Goal: Obtain resource: Obtain resource

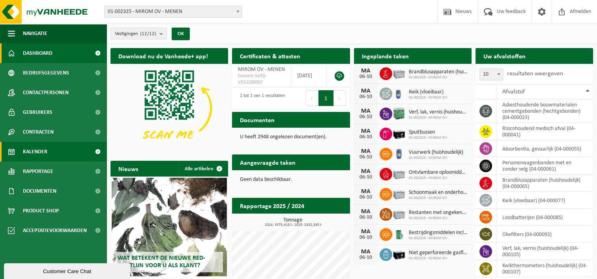
click at [68, 151] on link "Kalender" at bounding box center [53, 152] width 107 height 20
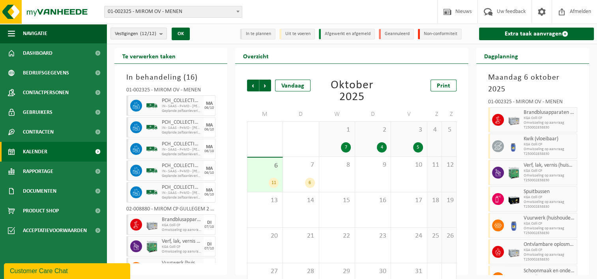
click at [244, 85] on div "Vorige Volgende Vandaag Oktober 2025 Print M D W D V Z Z 29 3 30 3 1 7 2 4 3 5 …" at bounding box center [352, 189] width 218 height 235
click at [251, 85] on span "Vorige" at bounding box center [253, 86] width 12 height 12
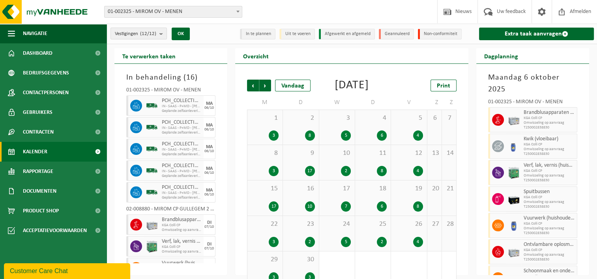
click at [354, 178] on div "10 2" at bounding box center [337, 162] width 36 height 35
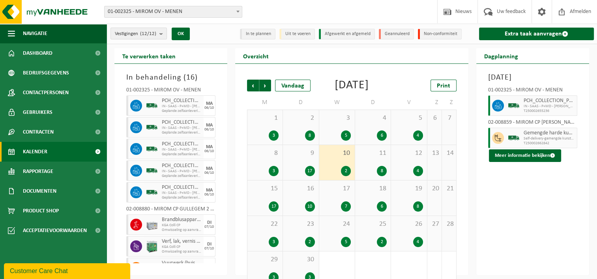
click at [516, 112] on img at bounding box center [514, 106] width 12 height 12
click at [502, 112] on span at bounding box center [498, 106] width 12 height 12
click at [344, 176] on div "2" at bounding box center [346, 171] width 10 height 10
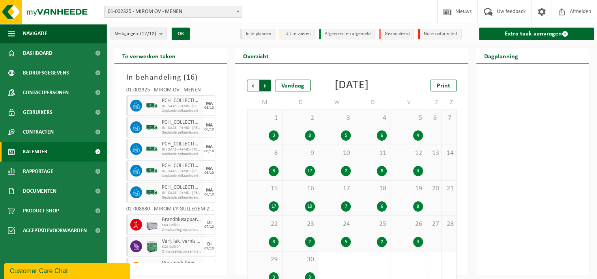
click at [254, 88] on span "Vorige" at bounding box center [253, 86] width 12 height 12
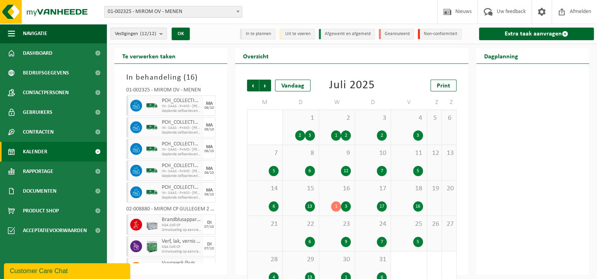
click at [380, 166] on div "7" at bounding box center [382, 171] width 10 height 10
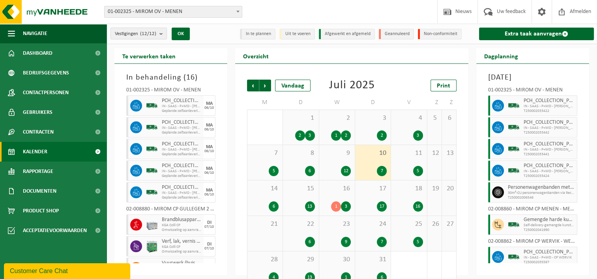
click at [84, 153] on link "Kalender" at bounding box center [53, 152] width 107 height 20
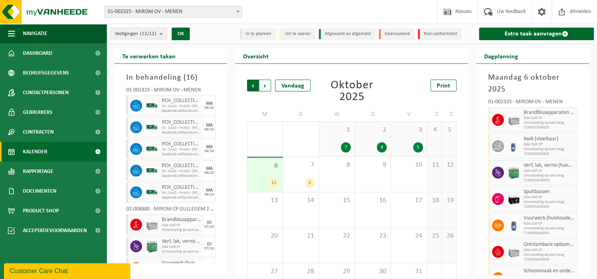
click at [263, 85] on span "Volgende" at bounding box center [265, 86] width 12 height 12
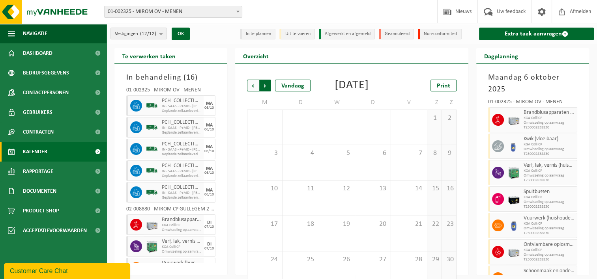
click at [257, 87] on span "Vorige" at bounding box center [253, 86] width 12 height 12
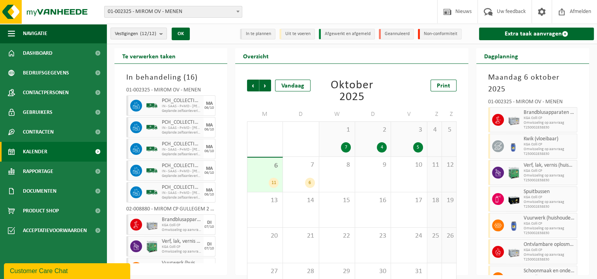
click at [257, 87] on span "Vorige" at bounding box center [253, 86] width 12 height 12
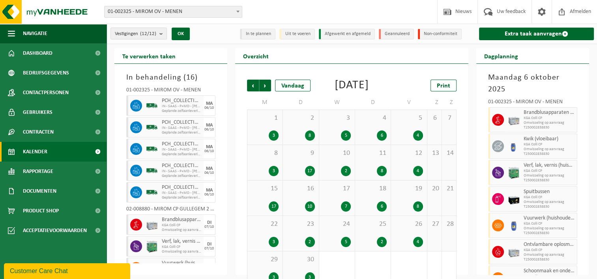
click at [303, 176] on div "9 17" at bounding box center [301, 162] width 36 height 35
click at [342, 170] on div "10 2" at bounding box center [337, 162] width 36 height 35
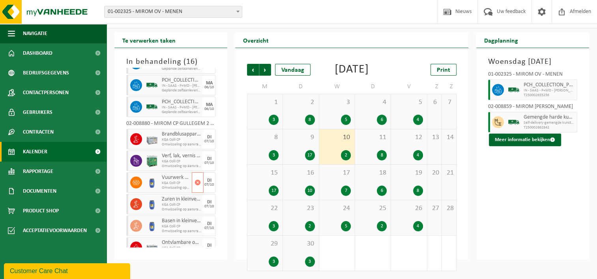
scroll to position [118, 0]
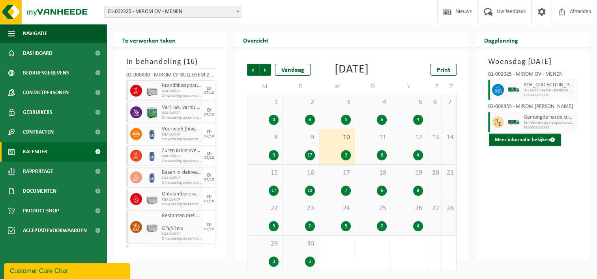
click at [341, 147] on div "10 2" at bounding box center [337, 146] width 36 height 35
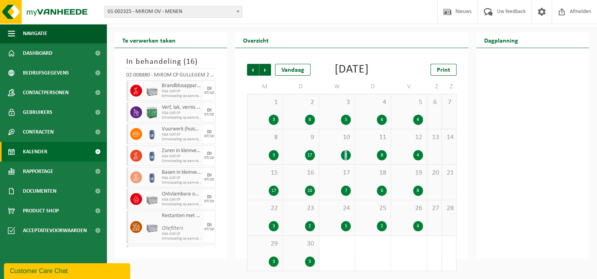
click at [341, 147] on div "10 2" at bounding box center [337, 146] width 36 height 35
drag, startPoint x: 341, startPoint y: 147, endPoint x: 347, endPoint y: 154, distance: 8.8
click at [347, 154] on div "2" at bounding box center [346, 155] width 10 height 10
click at [349, 158] on div "2" at bounding box center [346, 155] width 10 height 10
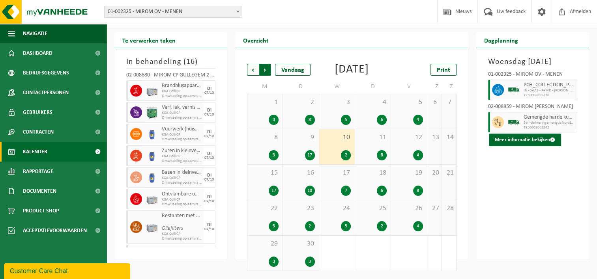
click at [248, 64] on span "Vorige" at bounding box center [253, 70] width 12 height 12
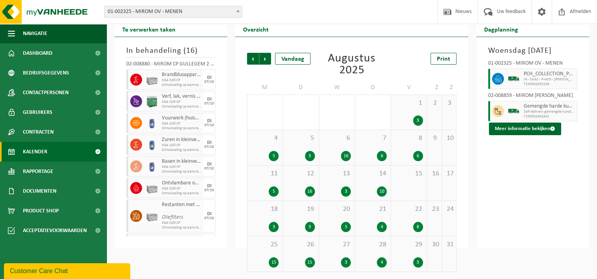
click at [248, 57] on span "Vorige" at bounding box center [253, 59] width 12 height 12
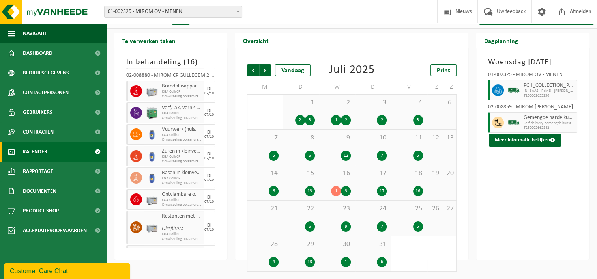
click at [382, 153] on div "7" at bounding box center [382, 156] width 10 height 10
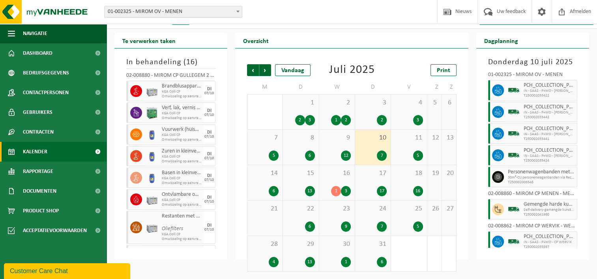
click at [543, 180] on span "T250002006546" at bounding box center [541, 182] width 67 height 5
click at [380, 153] on div "7" at bounding box center [382, 156] width 10 height 10
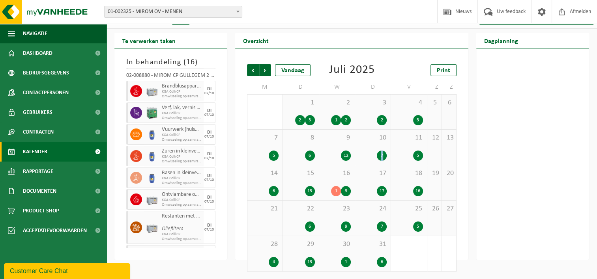
click at [380, 153] on div "7" at bounding box center [382, 156] width 10 height 10
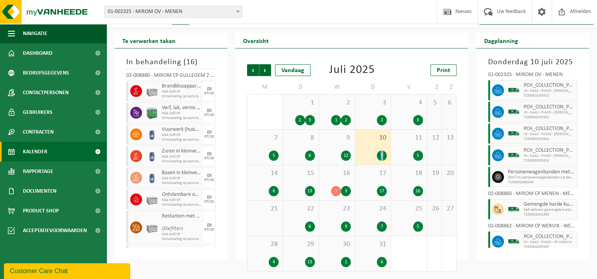
click at [382, 155] on div "7" at bounding box center [382, 156] width 10 height 10
click at [523, 181] on span "T250002006546" at bounding box center [541, 182] width 67 height 5
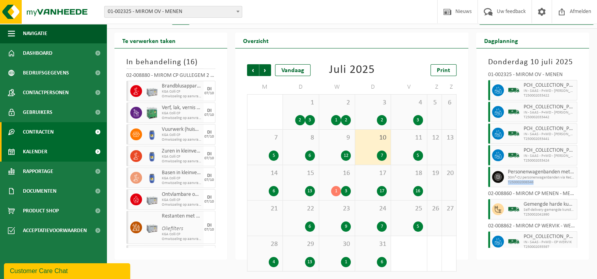
click at [51, 129] on span "Contracten" at bounding box center [38, 132] width 31 height 20
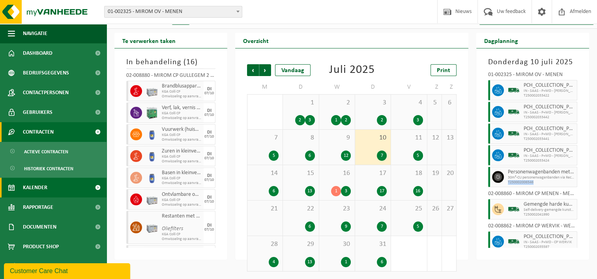
click at [51, 132] on span "Contracten" at bounding box center [38, 132] width 31 height 20
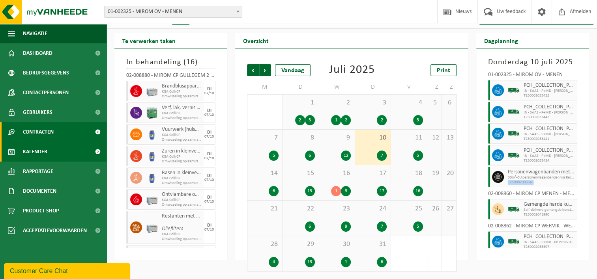
click at [51, 132] on span "Contracten" at bounding box center [38, 132] width 31 height 20
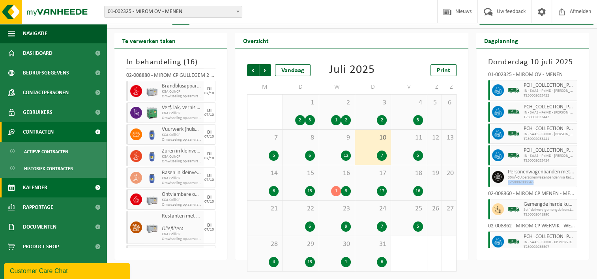
click at [52, 132] on span "Contracten" at bounding box center [38, 132] width 31 height 20
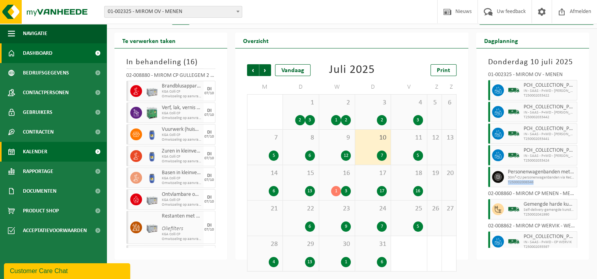
click at [61, 54] on link "Dashboard" at bounding box center [53, 53] width 107 height 20
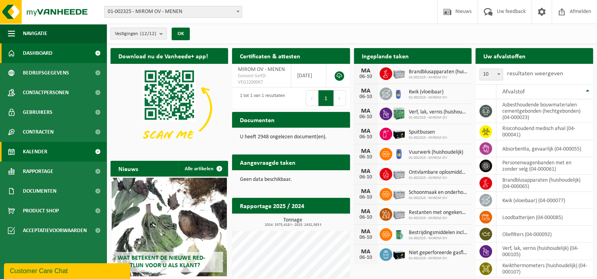
click at [73, 158] on link "Kalender" at bounding box center [53, 152] width 107 height 20
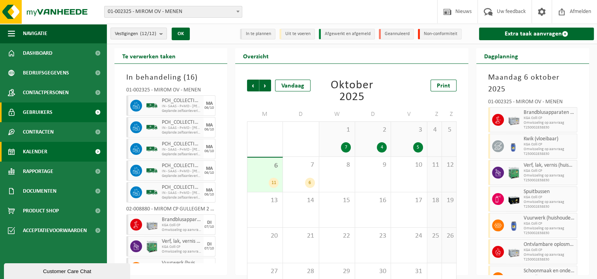
click at [49, 107] on span "Gebruikers" at bounding box center [38, 113] width 30 height 20
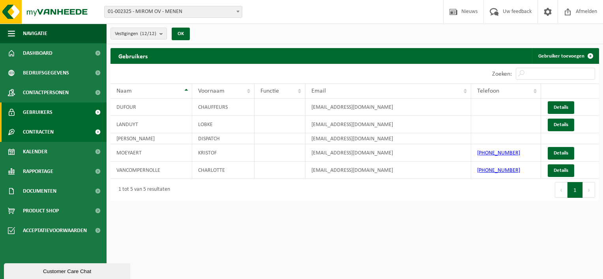
click at [40, 130] on span "Contracten" at bounding box center [38, 132] width 31 height 20
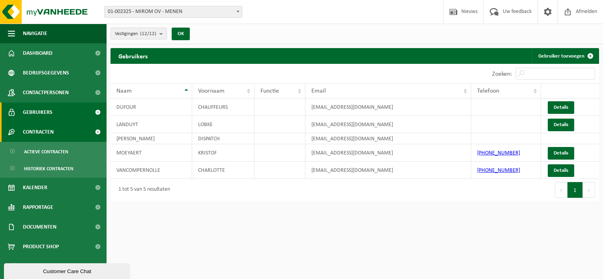
click at [50, 136] on span "Contracten" at bounding box center [38, 132] width 31 height 20
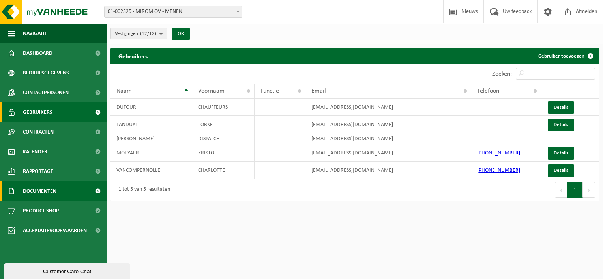
click at [56, 191] on span "Documenten" at bounding box center [40, 192] width 34 height 20
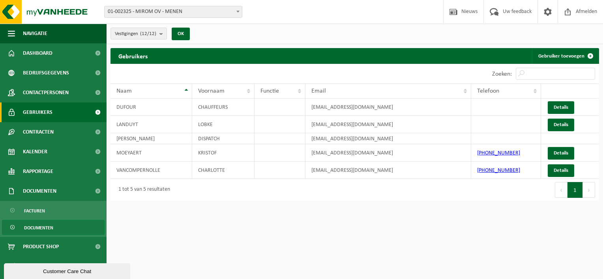
click at [43, 228] on span "Documenten" at bounding box center [38, 228] width 29 height 15
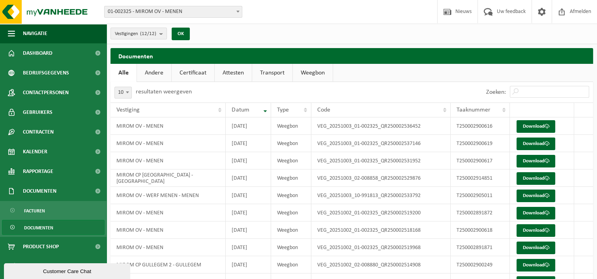
click at [163, 74] on link "Andere" at bounding box center [154, 73] width 34 height 18
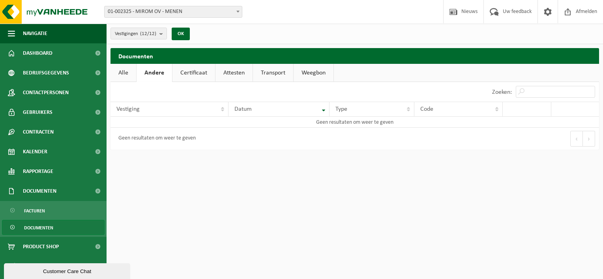
click at [189, 75] on link "Certificaat" at bounding box center [193, 73] width 43 height 18
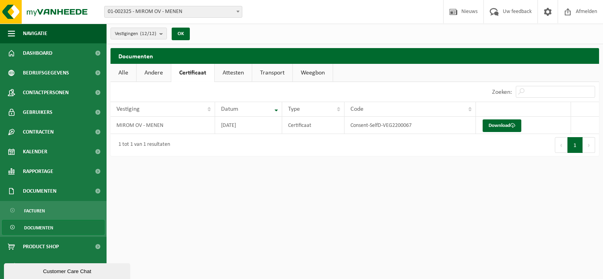
click at [235, 74] on link "Attesten" at bounding box center [233, 73] width 37 height 18
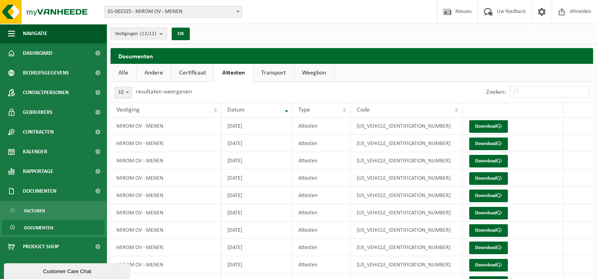
click at [267, 74] on link "Transport" at bounding box center [273, 73] width 40 height 18
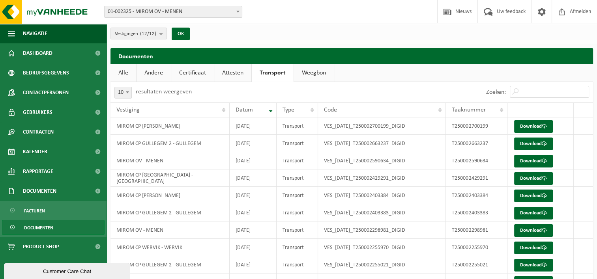
click at [307, 73] on link "Weegbon" at bounding box center [314, 73] width 40 height 18
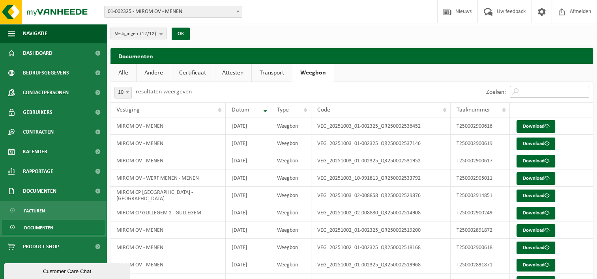
click at [536, 90] on input "Zoeken:" at bounding box center [549, 92] width 79 height 12
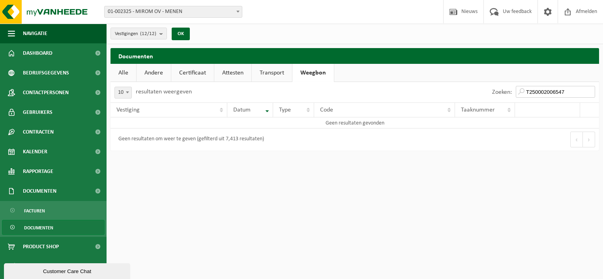
type input "T250002006547"
click at [158, 76] on link "Andere" at bounding box center [154, 73] width 34 height 18
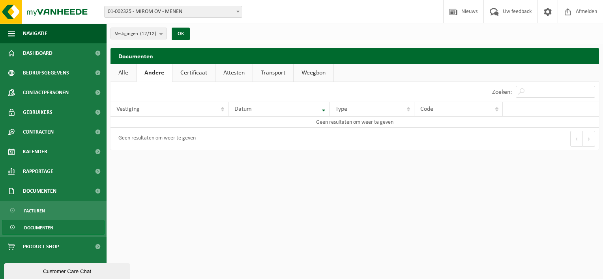
click at [128, 73] on link "Alle" at bounding box center [124, 73] width 26 height 18
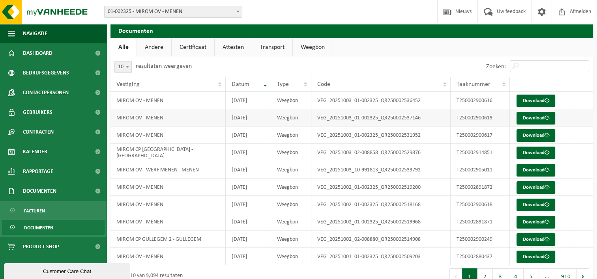
scroll to position [39, 0]
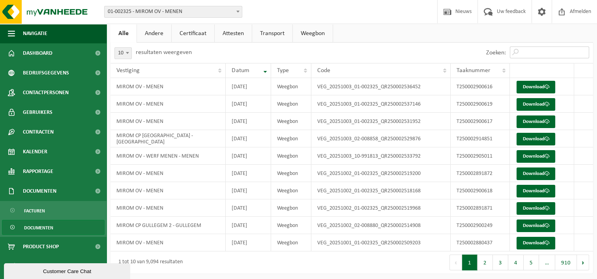
click at [532, 47] on input "Zoeken:" at bounding box center [549, 53] width 79 height 12
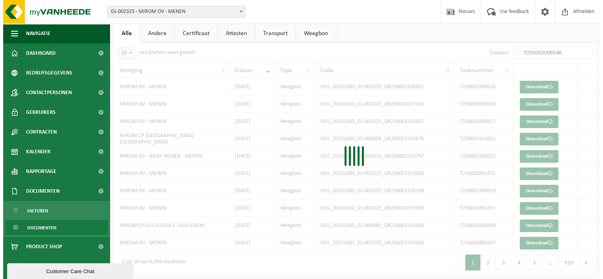
scroll to position [0, 0]
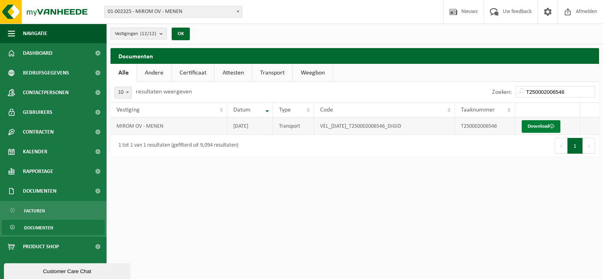
click at [531, 127] on link "Download" at bounding box center [541, 126] width 39 height 13
click at [572, 92] on input "T250002006546" at bounding box center [555, 92] width 79 height 12
type input "T250002006546"
click at [151, 127] on td "MIROM OV - MENEN" at bounding box center [169, 126] width 117 height 17
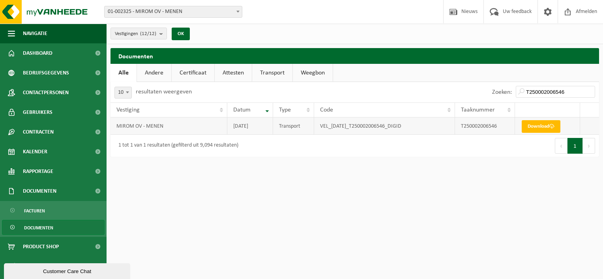
click at [347, 126] on td "VEL_2025-07-10_T250002006546_DIGID" at bounding box center [384, 126] width 141 height 17
click at [343, 126] on td "VEL_2025-07-10_T250002006546_DIGID" at bounding box center [384, 126] width 141 height 17
drag, startPoint x: 343, startPoint y: 126, endPoint x: 403, endPoint y: 122, distance: 60.9
click at [403, 122] on td "VEL_2025-07-10_T250002006546_DIGID" at bounding box center [384, 126] width 141 height 17
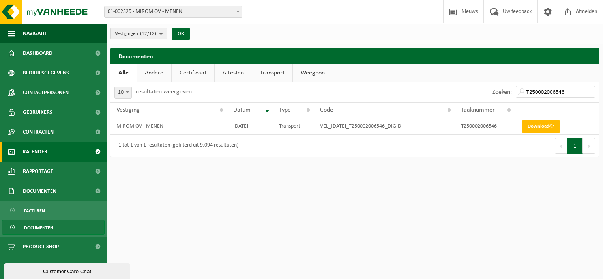
click at [64, 158] on link "Kalender" at bounding box center [53, 152] width 107 height 20
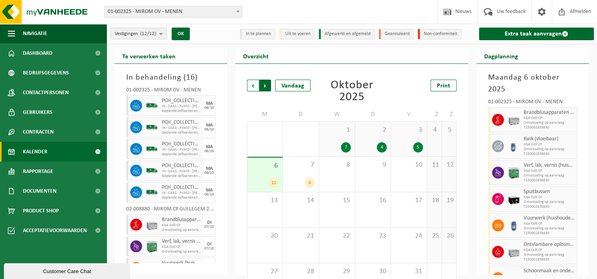
click at [254, 85] on span "Vorige" at bounding box center [253, 86] width 12 height 12
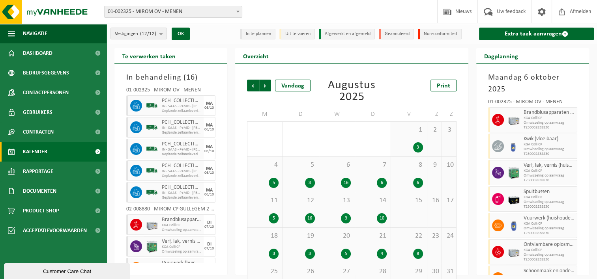
click at [254, 85] on span "Vorige" at bounding box center [253, 86] width 12 height 12
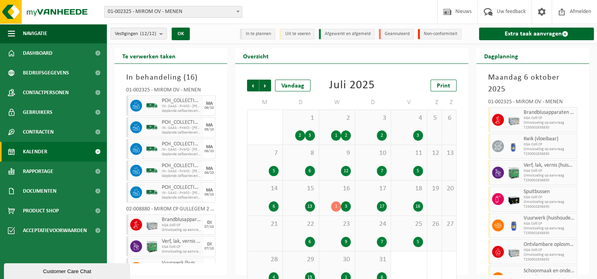
click at [382, 159] on div "10 7" at bounding box center [373, 162] width 36 height 35
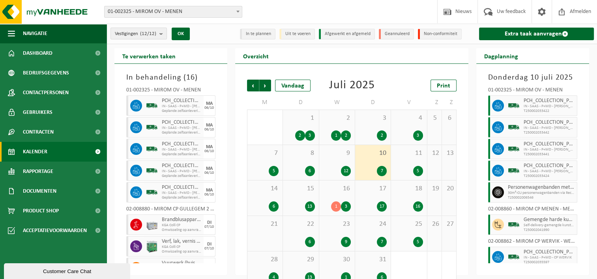
click at [535, 198] on span "T250002006546" at bounding box center [541, 198] width 67 height 5
click at [535, 197] on span "T250002006546" at bounding box center [541, 198] width 67 height 5
click at [495, 191] on icon at bounding box center [498, 192] width 7 height 7
click at [495, 193] on icon at bounding box center [498, 192] width 7 height 7
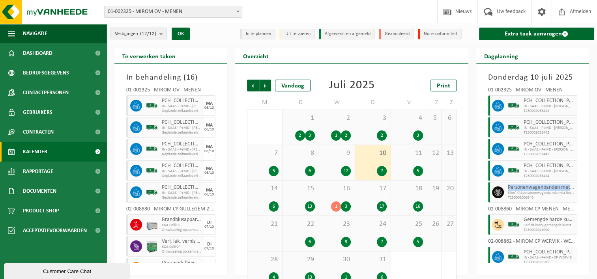
click at [495, 193] on icon at bounding box center [498, 192] width 7 height 7
drag, startPoint x: 495, startPoint y: 193, endPoint x: 514, endPoint y: 191, distance: 19.0
click at [513, 191] on span "30m³-CU personenwagenbanden via Recytyre" at bounding box center [541, 193] width 67 height 5
click at [550, 191] on span "30m³-CU personenwagenbanden via Recytyre" at bounding box center [541, 193] width 67 height 5
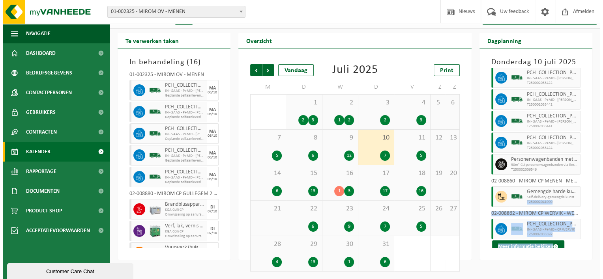
scroll to position [16, 0]
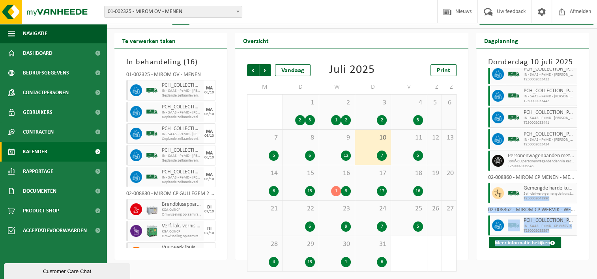
drag, startPoint x: 575, startPoint y: 211, endPoint x: 579, endPoint y: 243, distance: 32.3
click at [579, 243] on div "01-002325 - MIROM OV - MENEN PCH_COLLECTION_PMD_LOOSE IN - SAAS - P+MD - MIROM …" at bounding box center [532, 158] width 97 height 180
drag, startPoint x: 579, startPoint y: 243, endPoint x: 546, endPoint y: 243, distance: 33.5
click at [546, 243] on button "Meer informatie bekijken" at bounding box center [525, 243] width 72 height 13
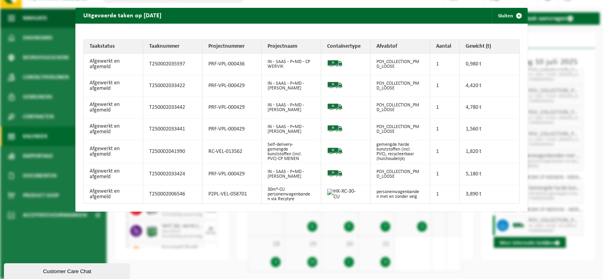
click at [387, 185] on td "personenwagenbanden met en zonder velg" at bounding box center [401, 194] width 60 height 18
click at [154, 173] on td "T250002033424" at bounding box center [172, 175] width 59 height 22
drag, startPoint x: 154, startPoint y: 173, endPoint x: 219, endPoint y: 184, distance: 66.1
click at [219, 185] on td "P2PL-VEL-058701" at bounding box center [231, 194] width 59 height 18
click at [240, 167] on td "PRF-VPL-000429" at bounding box center [231, 175] width 59 height 22
